Goal: Navigation & Orientation: Find specific page/section

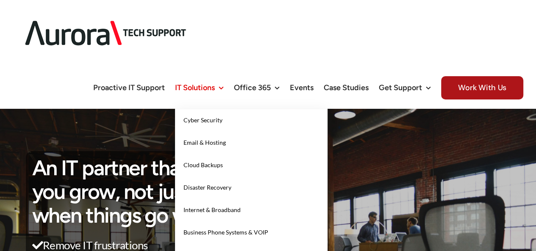
click at [182, 84] on span "IT Solutions" at bounding box center [195, 88] width 40 height 8
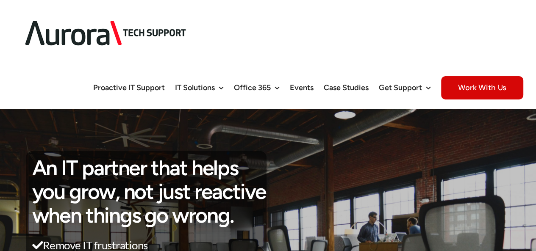
click at [459, 76] on span "Work With Us" at bounding box center [482, 87] width 82 height 23
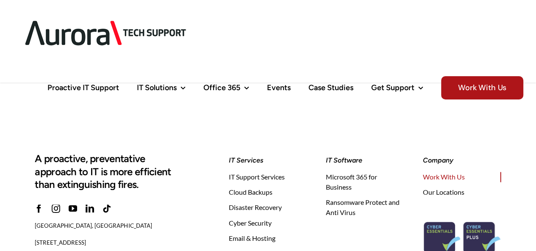
scroll to position [1117, 0]
click at [250, 181] on span "IT Support Services" at bounding box center [257, 177] width 56 height 10
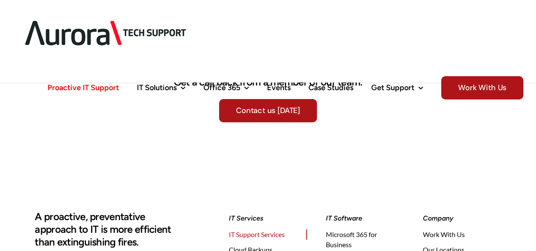
scroll to position [2647, 0]
